Goal: Information Seeking & Learning: Learn about a topic

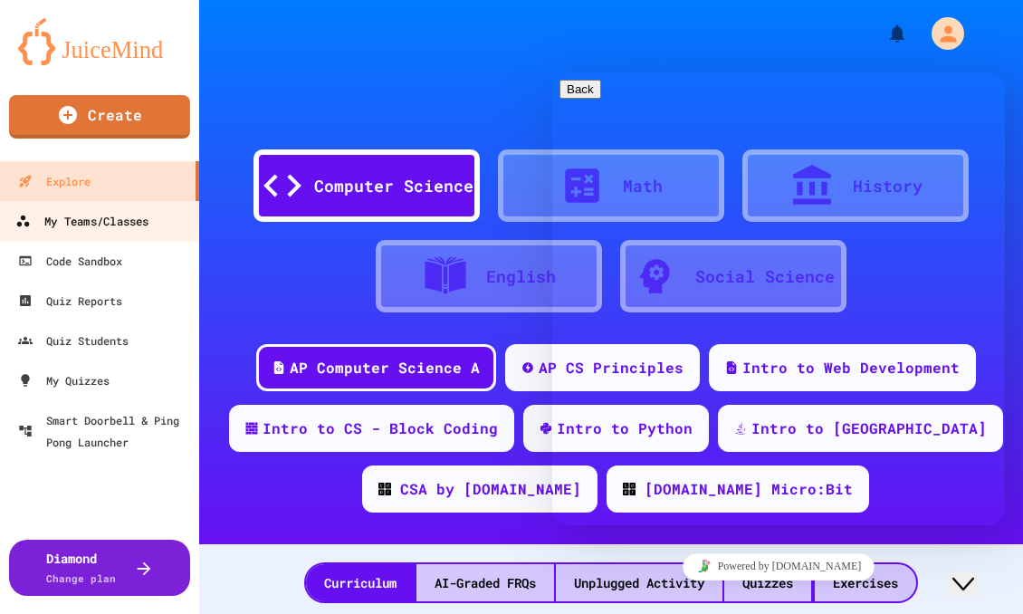
click at [179, 211] on link "My Teams/Classes" at bounding box center [99, 220] width 205 height 41
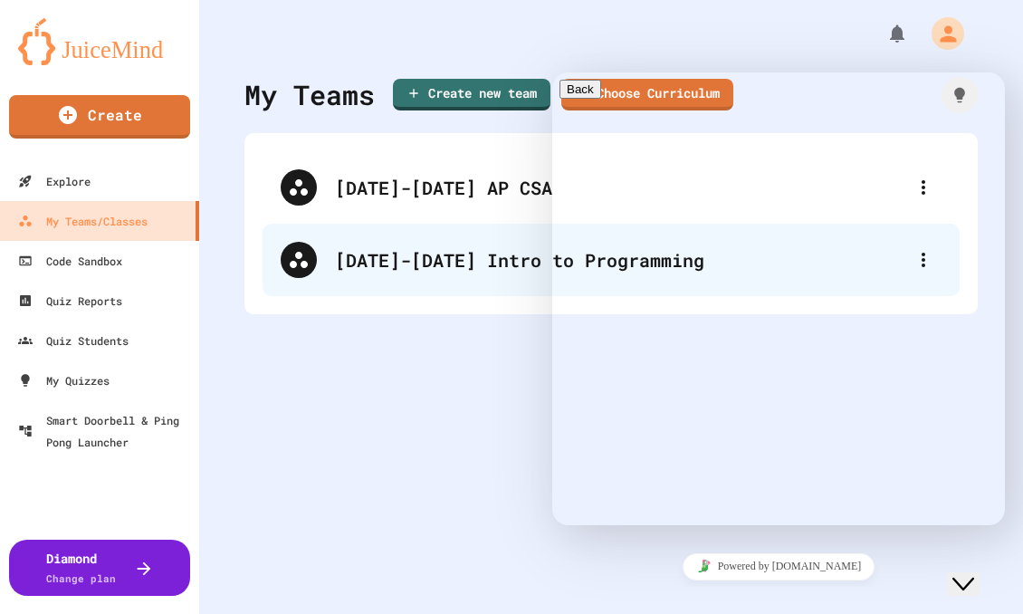
click at [425, 250] on div "[DATE]-[DATE] Intro to Programming" at bounding box center [620, 259] width 570 height 27
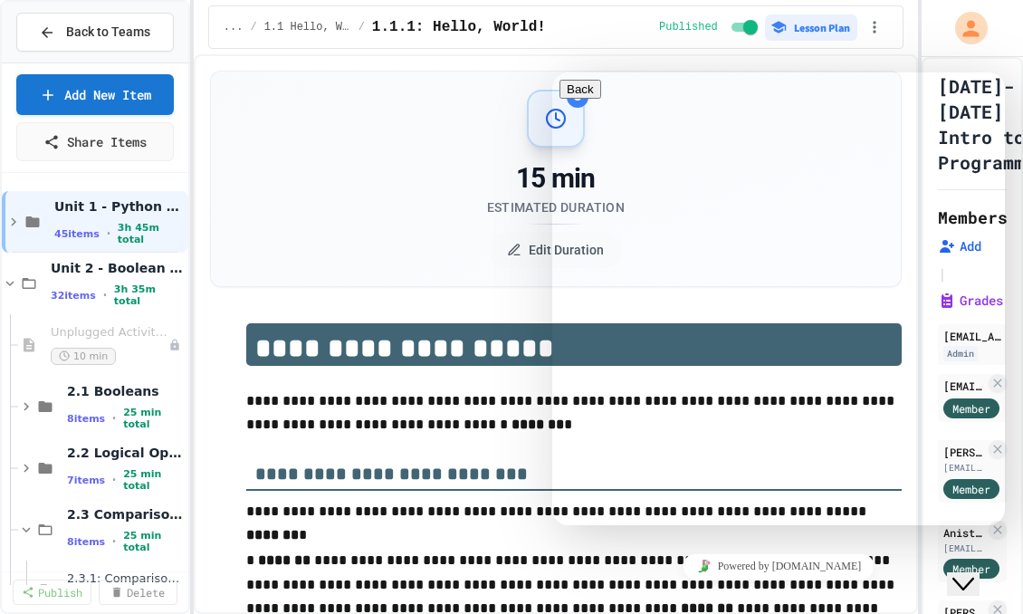
click at [455, 90] on div "15 min Estimated Duration Edit Duration" at bounding box center [556, 179] width 646 height 178
click at [965, 80] on div at bounding box center [778, 80] width 438 height 0
click at [969, 572] on button "Close Chat This icon closes the chat window." at bounding box center [963, 584] width 33 height 24
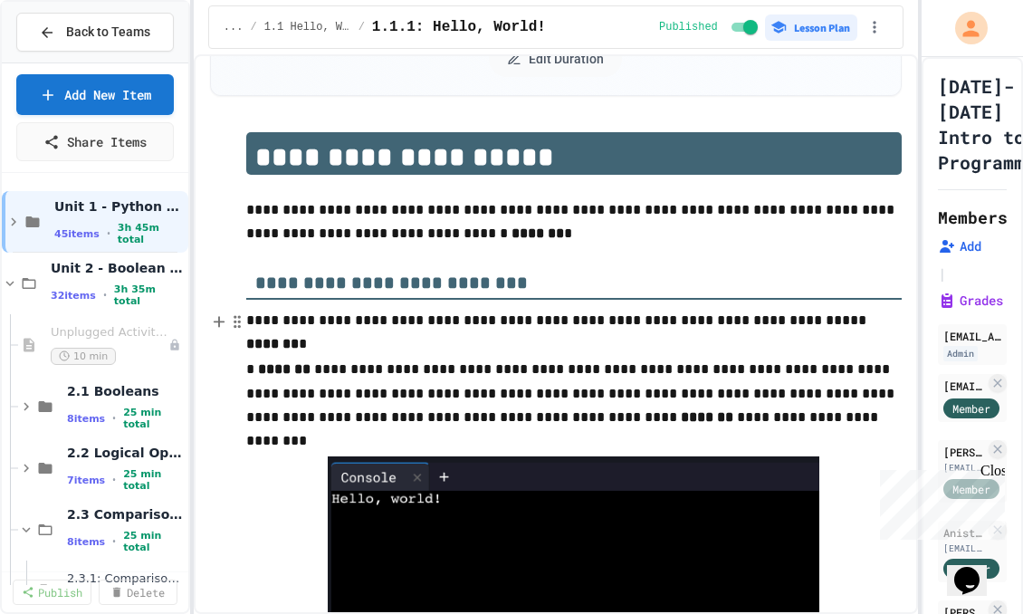
scroll to position [201, 0]
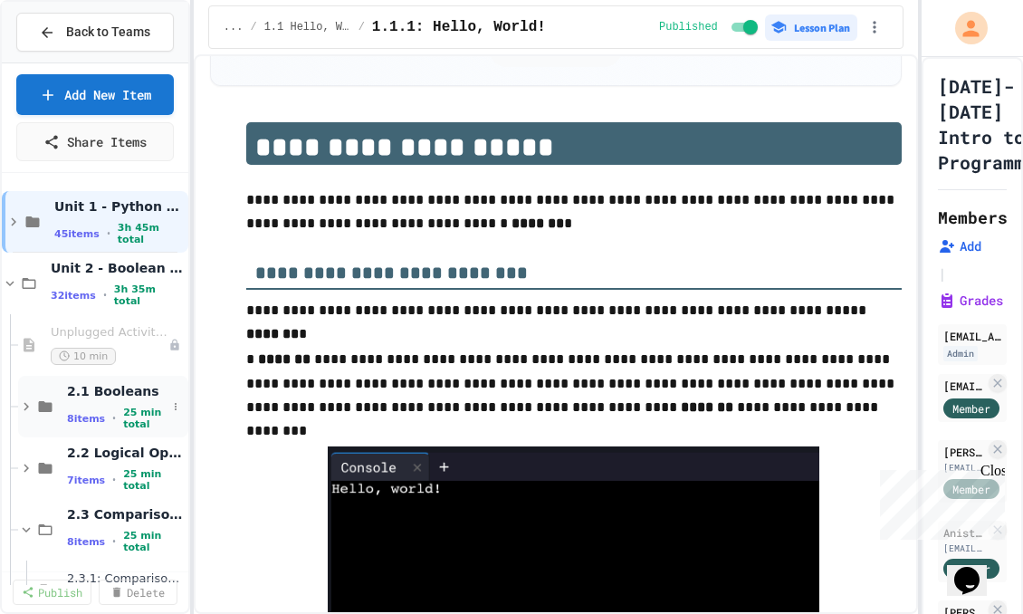
click at [100, 406] on div "8 items • 25 min total" at bounding box center [117, 418] width 100 height 24
click at [99, 471] on span "10 min" at bounding box center [99, 479] width 65 height 17
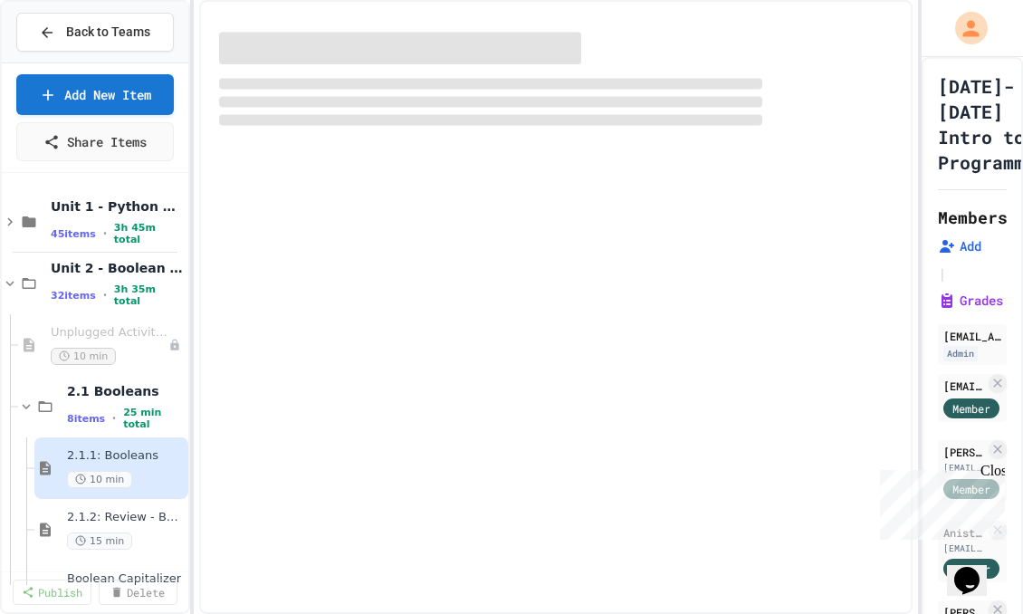
select select "***"
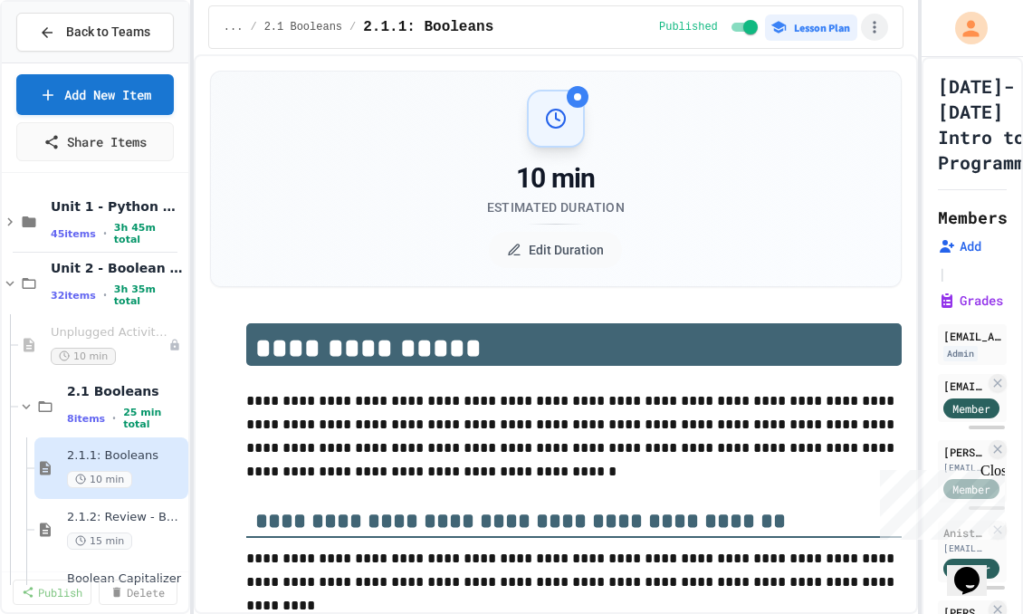
click at [875, 21] on icon "button" at bounding box center [874, 27] width 3 height 12
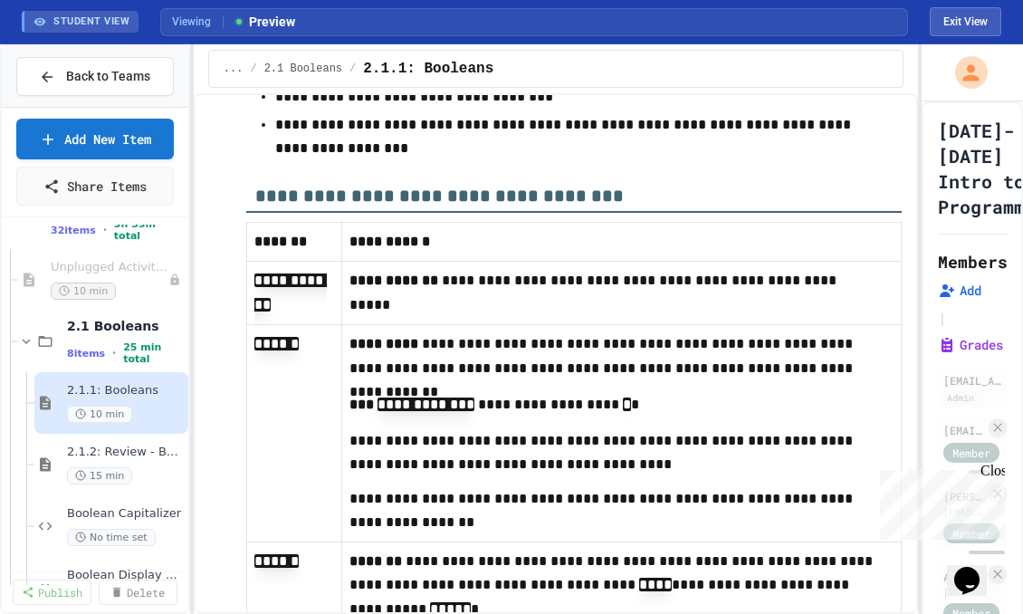
scroll to position [201, 0]
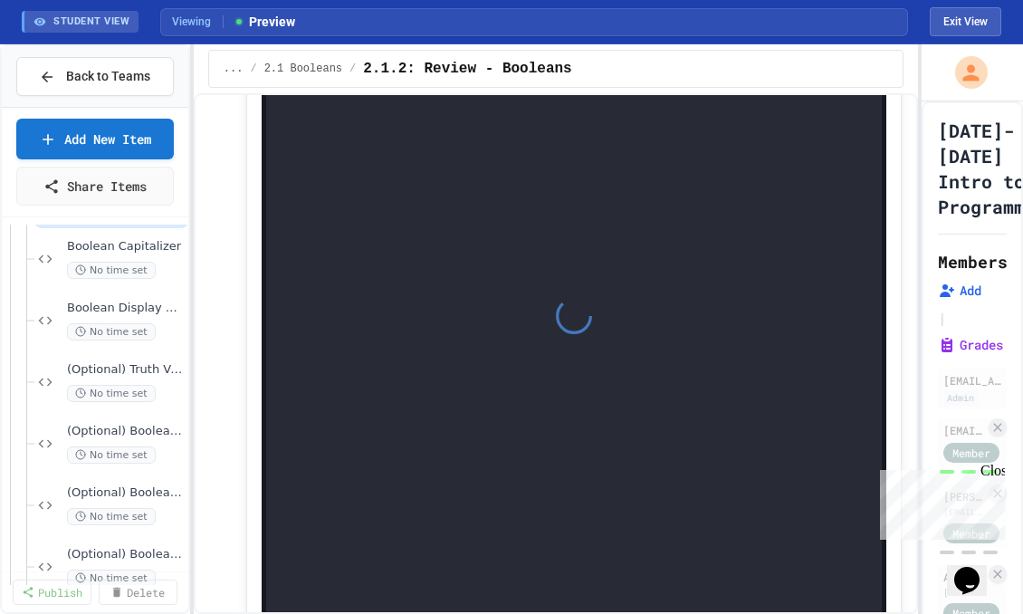
scroll to position [301, 0]
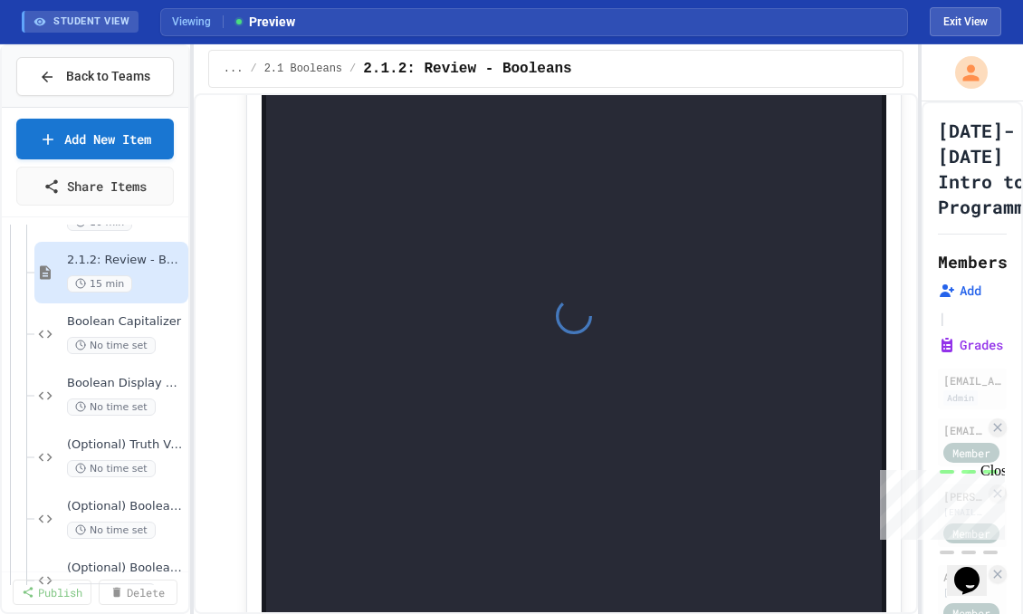
click at [121, 339] on div "Boolean Capitalizer No time set" at bounding box center [95, 334] width 186 height 62
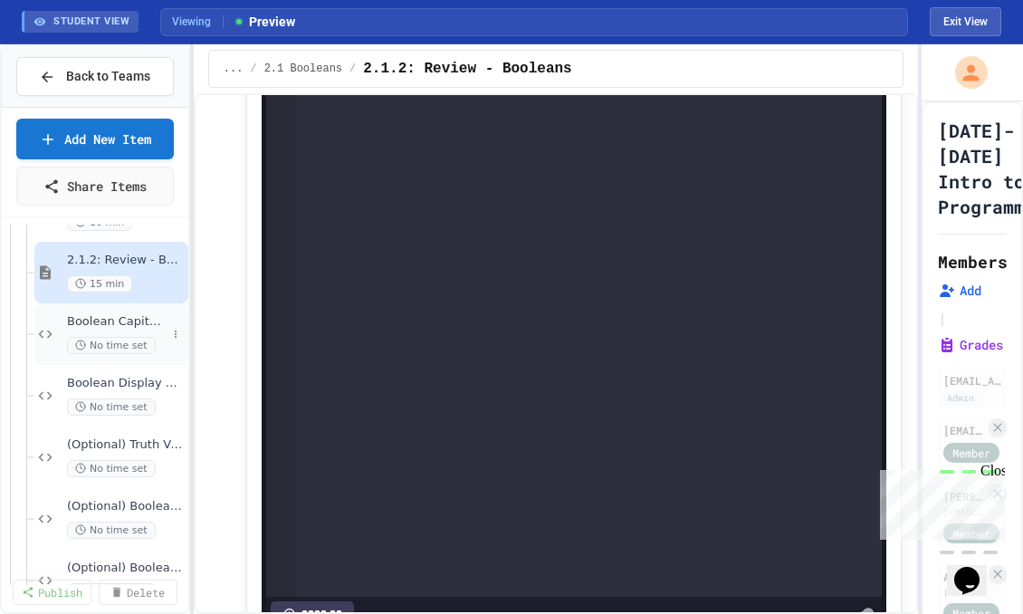
click at [122, 337] on span "No time set" at bounding box center [111, 345] width 89 height 17
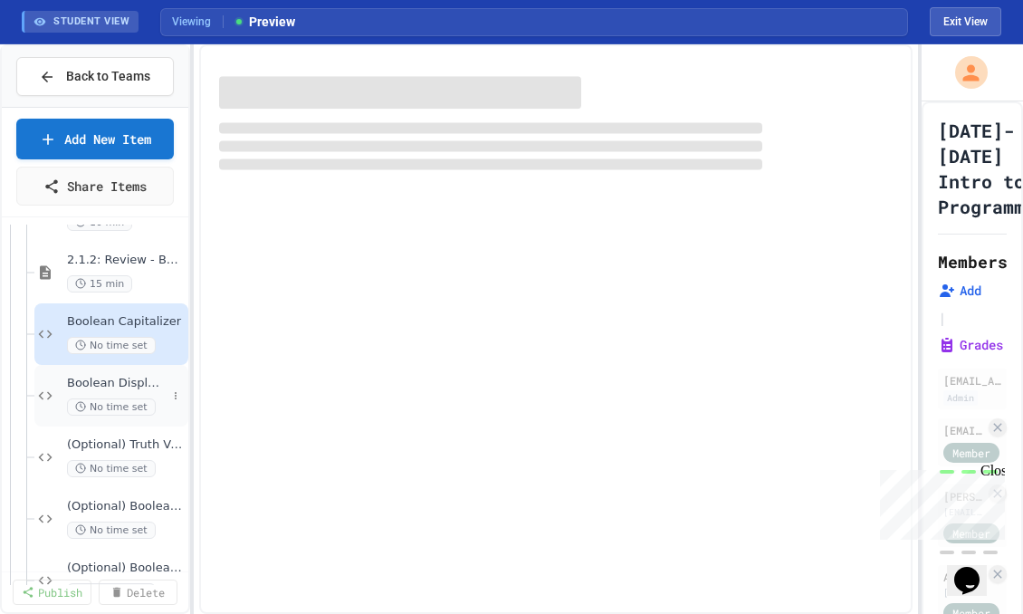
click at [122, 376] on span "Boolean Display Board" at bounding box center [117, 383] width 100 height 15
